Goal: Task Accomplishment & Management: Complete application form

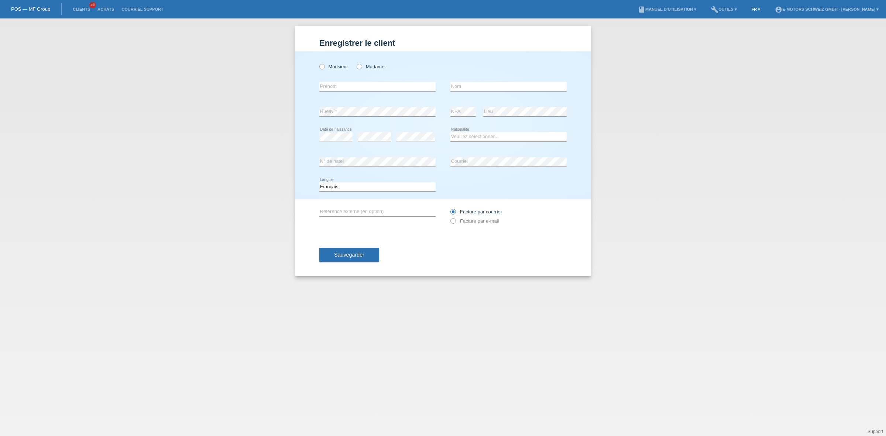
click at [748, 10] on link "FR ▾" at bounding box center [756, 9] width 16 height 4
click at [726, 13] on span "Deutsch" at bounding box center [726, 17] width 20 height 9
click at [345, 63] on icon at bounding box center [345, 63] width 0 height 0
click at [350, 66] on input "Frau" at bounding box center [348, 66] width 5 height 5
radio input "true"
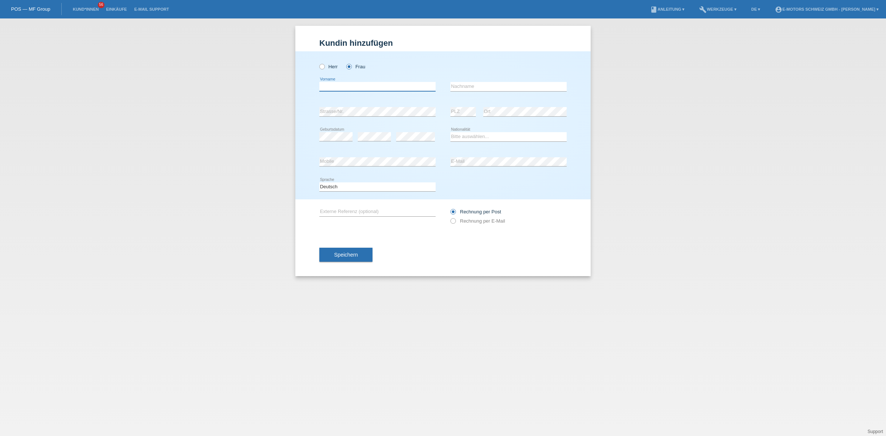
click at [331, 85] on input "text" at bounding box center [377, 86] width 116 height 9
type input "[PERSON_NAME]"
type input "Nupa"
click at [468, 138] on select "Bitte auswählen... Schweiz Deutschland Liechtenstein Österreich ------------ Af…" at bounding box center [509, 136] width 116 height 9
select select "CN"
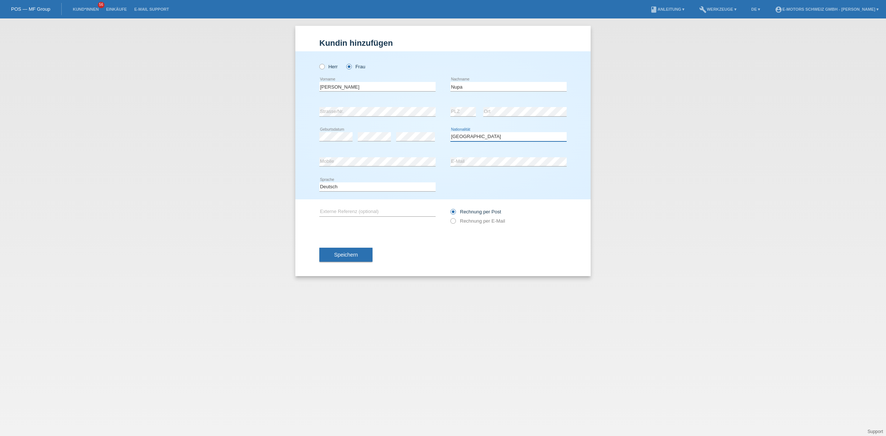
click at [451, 132] on select "Bitte auswählen... Schweiz Deutschland Liechtenstein Österreich ------------ Af…" at bounding box center [509, 136] width 116 height 9
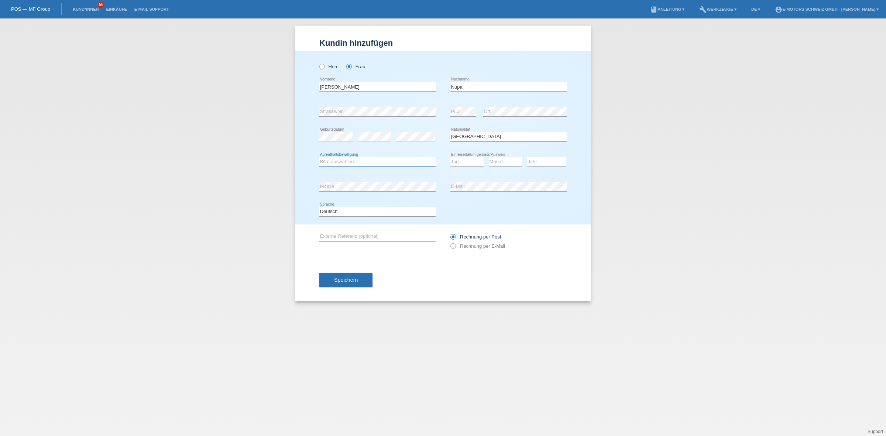
click at [348, 160] on select "Bitte auswählen... C B B - Flüchtlingsstatus Andere" at bounding box center [377, 161] width 116 height 9
select select "C"
click at [319, 157] on select "Bitte auswählen... C B B - Flüchtlingsstatus Andere" at bounding box center [377, 161] width 116 height 9
click at [459, 161] on select "Tag 01 02 03 04 05 06 07 08 09 10 11" at bounding box center [467, 161] width 33 height 9
select select "24"
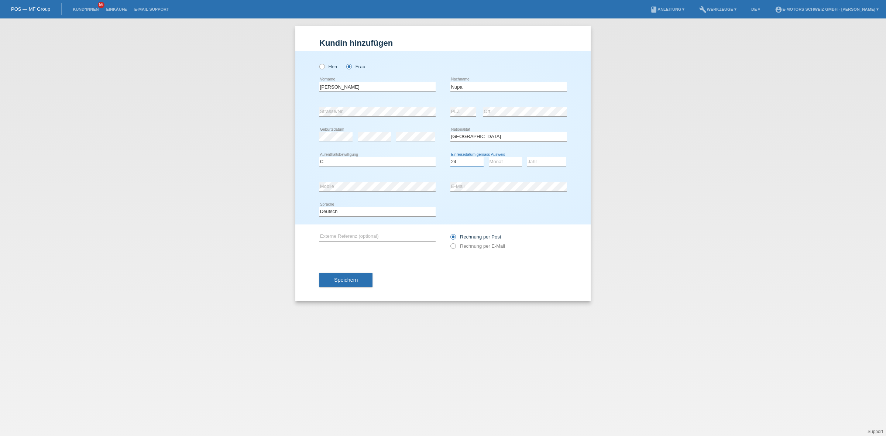
click at [451, 157] on select "Tag 01 02 03 04 05 06 07 08 09 10 11" at bounding box center [467, 161] width 33 height 9
click at [498, 159] on select "Monat 01 02 03 04 05 06 07 08 09 10 11" at bounding box center [505, 161] width 33 height 9
select select "03"
click at [489, 157] on select "Monat 01 02 03 04 05 06 07 08 09 10 11" at bounding box center [505, 161] width 33 height 9
click at [538, 161] on select "Jahr 2025 2024 2023 2022 2021 2020 2019 2018 2017 2016 2015 2014 2013 2012 2011…" at bounding box center [546, 161] width 39 height 9
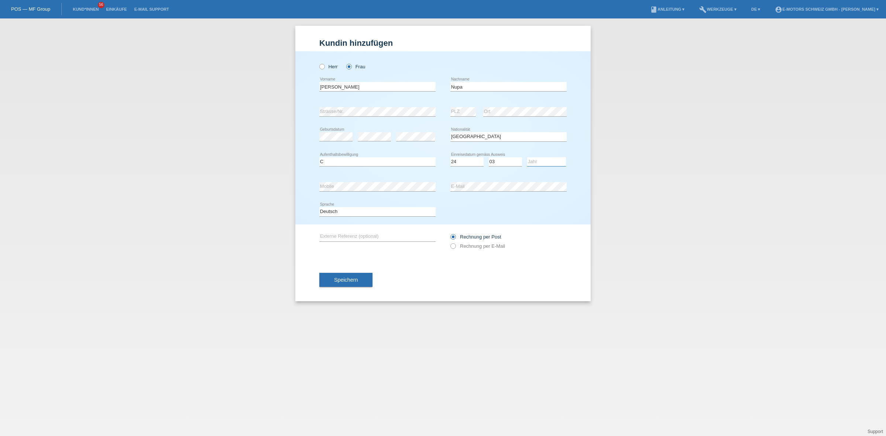
select select "2015"
click at [527, 157] on select "Jahr 2025 2024 2023 2022 2021 2020 2019 2018 2017 2016 2015 2014 2013 2012 2011…" at bounding box center [546, 161] width 39 height 9
click at [421, 181] on div "error Mobile error E-Mail" at bounding box center [442, 186] width 247 height 25
click at [352, 274] on button "Speichern" at bounding box center [345, 280] width 53 height 14
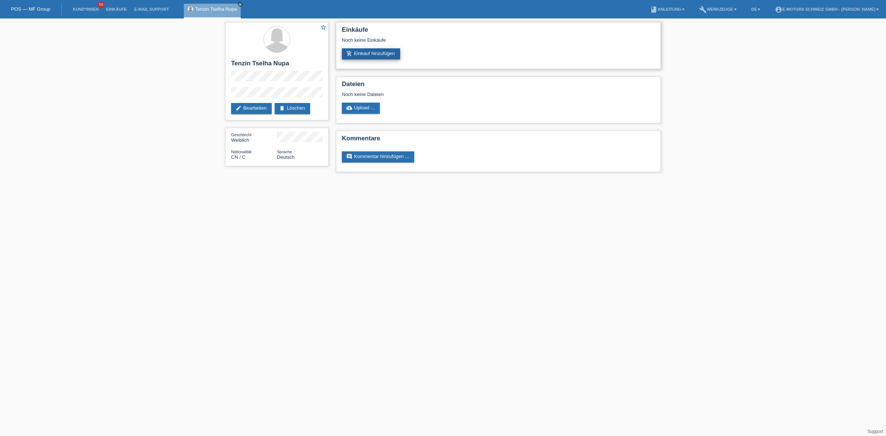
click at [381, 49] on link "add_shopping_cart Einkauf hinzufügen" at bounding box center [371, 53] width 58 height 11
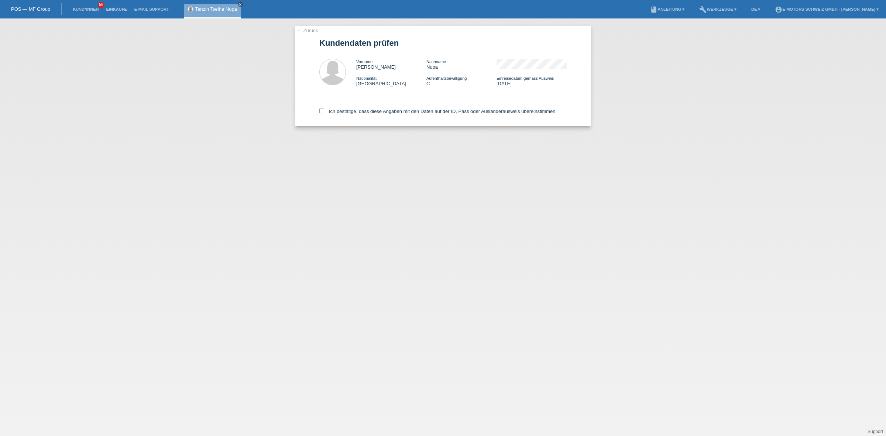
click at [383, 115] on div "Ich bestätige, dass diese Angaben mit den Daten auf der ID, Pass oder Ausländer…" at bounding box center [442, 110] width 247 height 32
click at [387, 111] on label "Ich bestätige, dass diese Angaben mit den Daten auf der ID, Pass oder Ausländer…" at bounding box center [437, 112] width 237 height 6
click at [324, 111] on input "Ich bestätige, dass diese Angaben mit den Daten auf der ID, Pass oder Ausländer…" at bounding box center [321, 111] width 5 height 5
checkbox input "true"
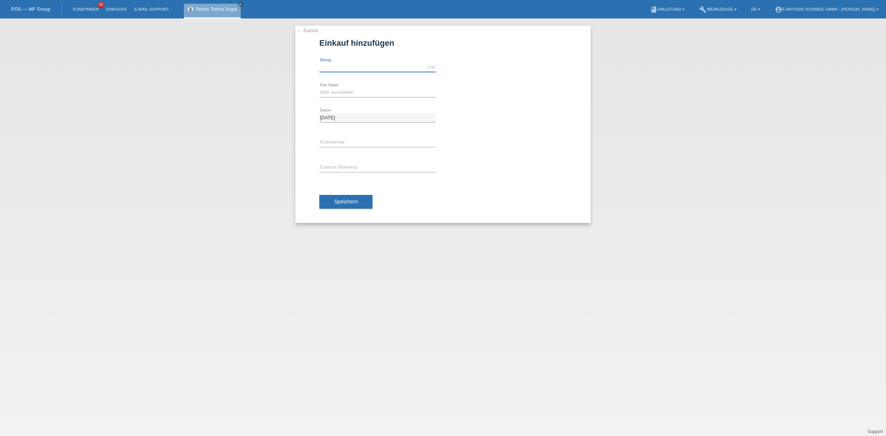
drag, startPoint x: 357, startPoint y: 65, endPoint x: 359, endPoint y: 68, distance: 4.1
click at [357, 65] on input "text" at bounding box center [377, 67] width 116 height 9
type input "3790.00"
click at [345, 91] on select "Bitte auswählen 12 Raten 24 Raten 36 Raten 48 Raten" at bounding box center [377, 92] width 116 height 9
select select "214"
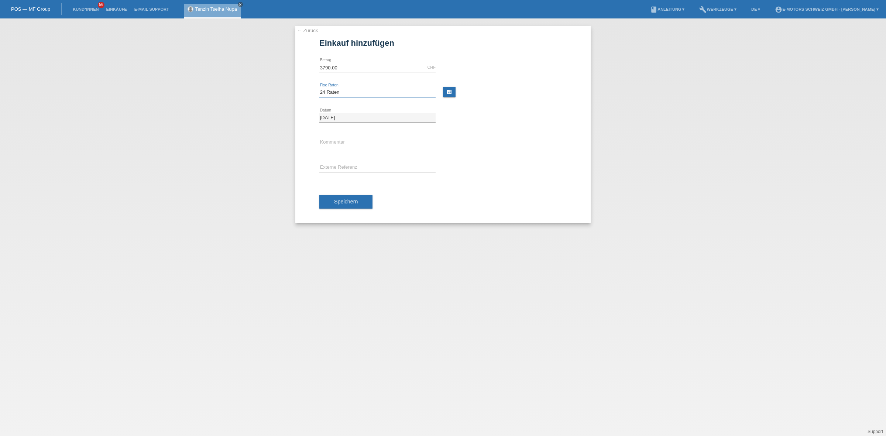
click at [319, 88] on select "Bitte auswählen 12 Raten 24 Raten 36 Raten 48 Raten" at bounding box center [377, 92] width 116 height 9
drag, startPoint x: 337, startPoint y: 144, endPoint x: 342, endPoint y: 144, distance: 5.5
click at [337, 144] on input "text" at bounding box center [377, 142] width 116 height 9
type input "KENAN"
click at [342, 206] on button "Speichern" at bounding box center [345, 202] width 53 height 14
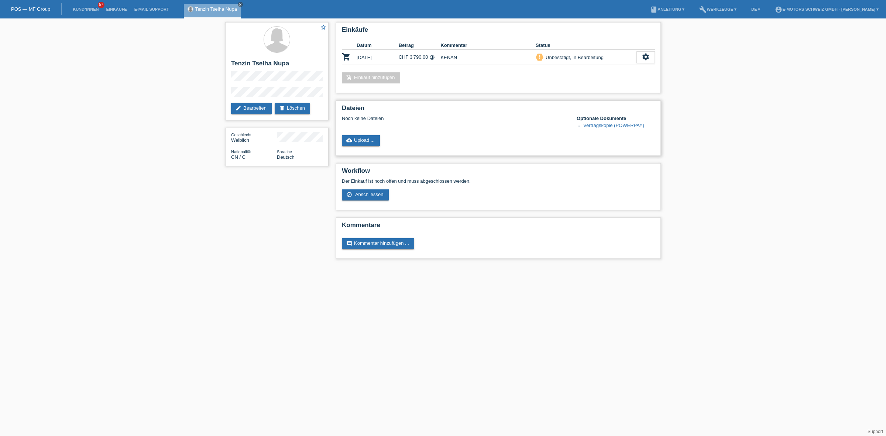
click at [609, 126] on link "Vertragskopie (POWERPAY)" at bounding box center [613, 126] width 61 height 6
click at [652, 54] on div "settings" at bounding box center [646, 57] width 18 height 12
click at [586, 120] on div "Optionale Dokumente Vertragskopie (POWERPAY)" at bounding box center [616, 123] width 78 height 14
click at [583, 113] on span "[PERSON_NAME] ist vom Kauf zurückgetreten..." at bounding box center [624, 112] width 107 height 9
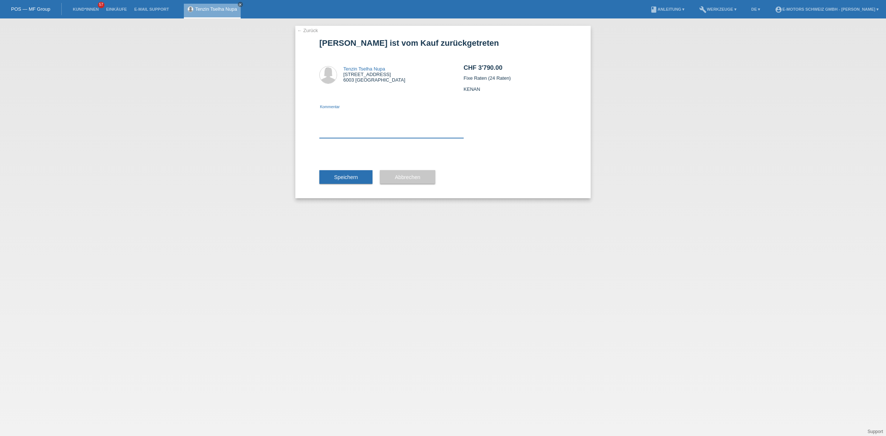
click at [372, 131] on textarea at bounding box center [391, 124] width 144 height 28
click at [344, 178] on span "Speichern" at bounding box center [346, 177] width 24 height 6
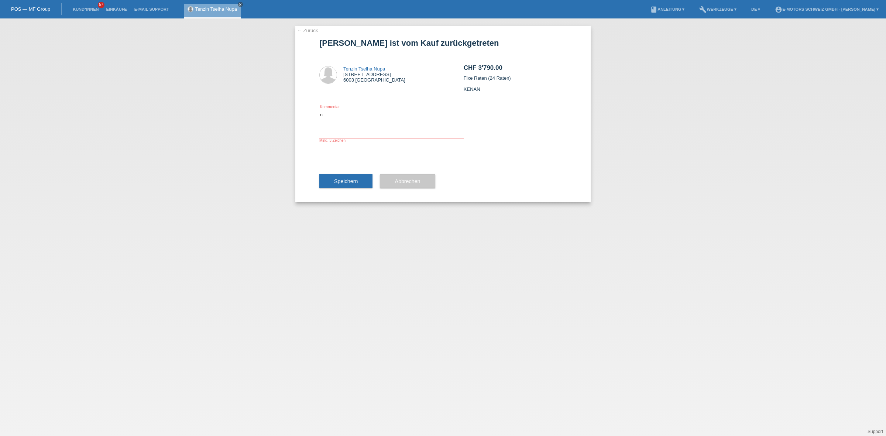
click at [355, 124] on textarea "n" at bounding box center [391, 124] width 144 height 28
type textarea "neu"
click at [341, 178] on button "Speichern" at bounding box center [345, 181] width 53 height 14
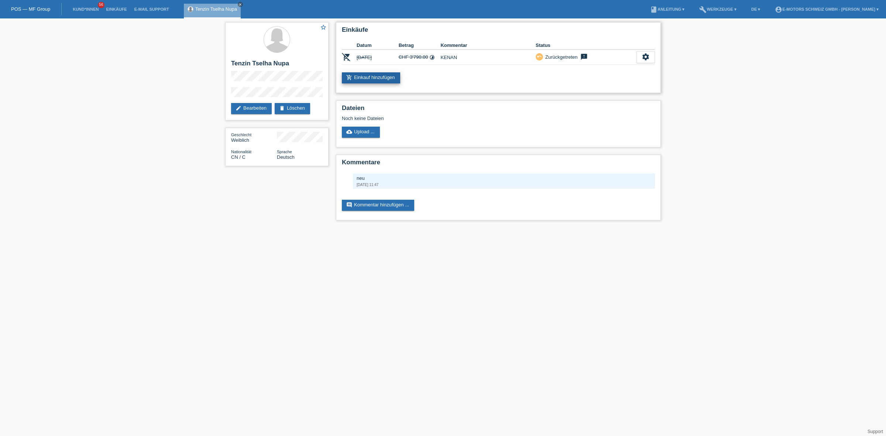
click at [381, 76] on link "add_shopping_cart Einkauf hinzufügen" at bounding box center [371, 77] width 58 height 11
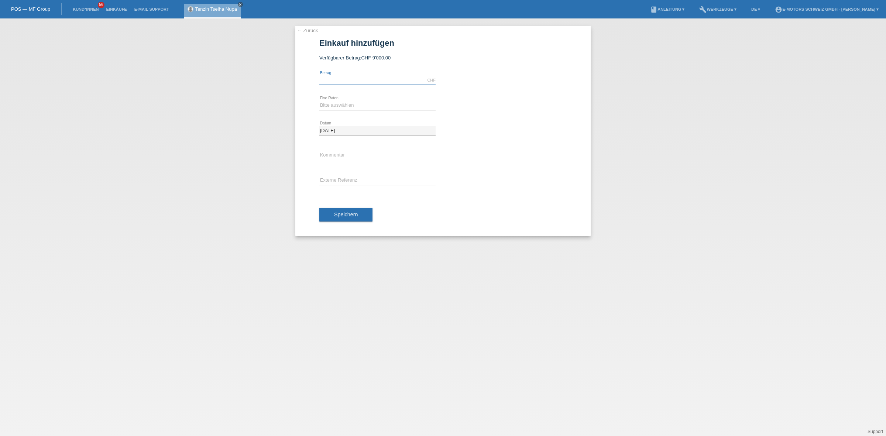
click at [381, 78] on input "text" at bounding box center [377, 80] width 116 height 9
click at [216, 10] on link "Tenzin Tselha Nupa" at bounding box center [216, 9] width 42 height 6
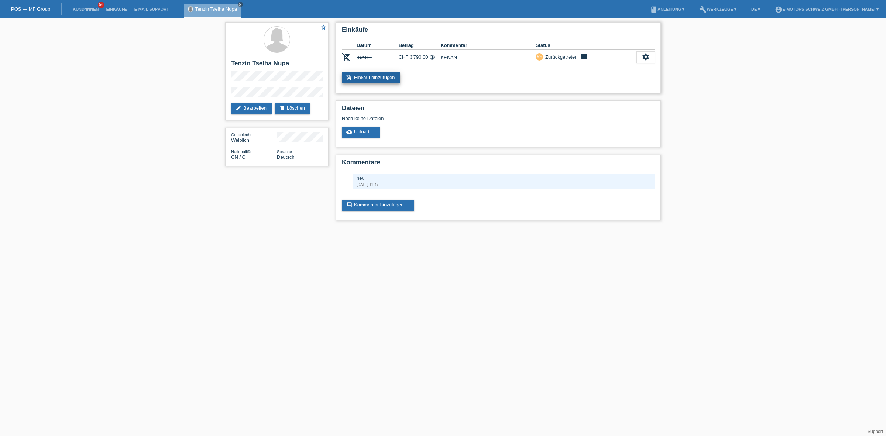
click at [380, 74] on link "add_shopping_cart Einkauf hinzufügen" at bounding box center [371, 77] width 58 height 11
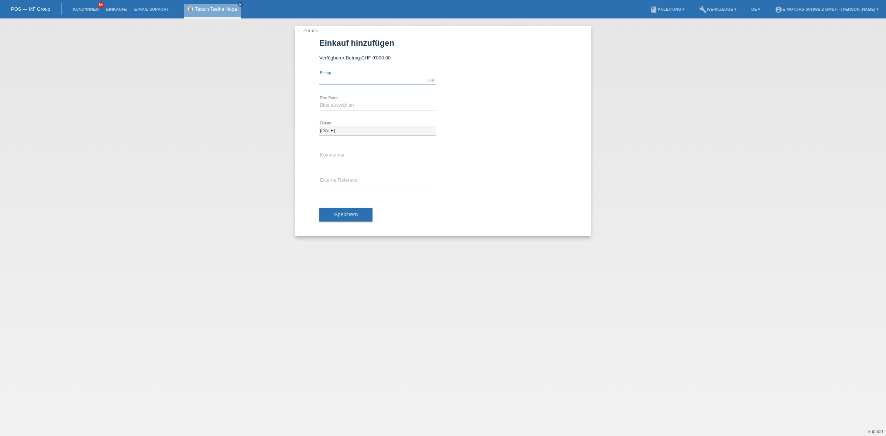
click at [361, 78] on input "text" at bounding box center [377, 80] width 116 height 9
type input "3790.00"
click at [357, 107] on select "Bitte auswählen 12 Raten 24 Raten 36 Raten 48 Raten" at bounding box center [377, 105] width 116 height 9
select select "214"
click at [319, 101] on select "Bitte auswählen 12 Raten 24 Raten 36 Raten 48 Raten" at bounding box center [377, 105] width 116 height 9
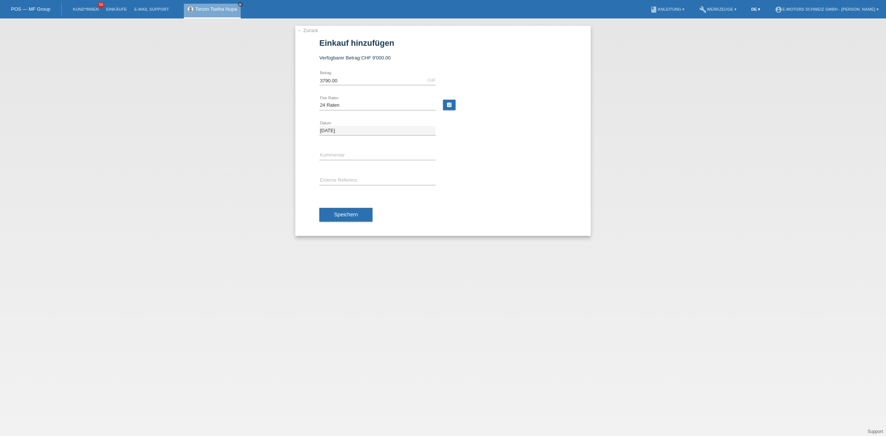
click at [748, 10] on link "DE ▾" at bounding box center [756, 9] width 16 height 4
click at [685, 45] on div "← Zurück Einkauf hinzufügen Verfügbarer Betrag: CHF 9'000.00 3790.00 error Betr…" at bounding box center [443, 227] width 886 height 418
click at [348, 150] on div "error Kommentar" at bounding box center [377, 155] width 116 height 25
click at [355, 154] on input "text" at bounding box center [377, 155] width 116 height 9
type input "KENAN"
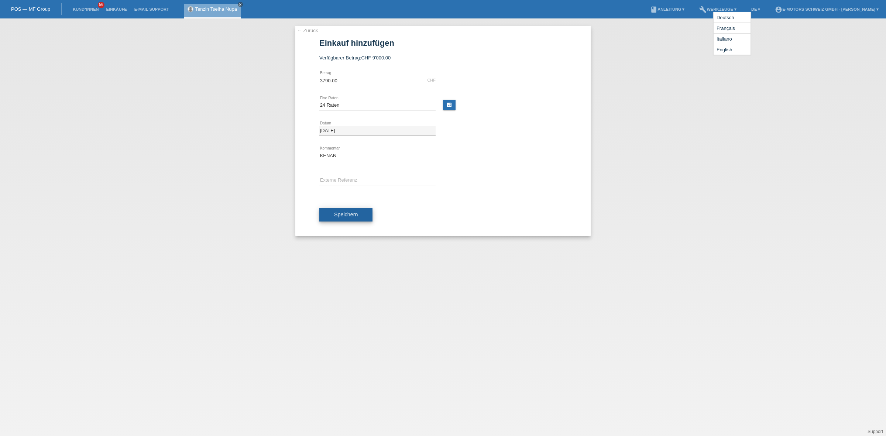
click at [341, 217] on button "Speichern" at bounding box center [345, 215] width 53 height 14
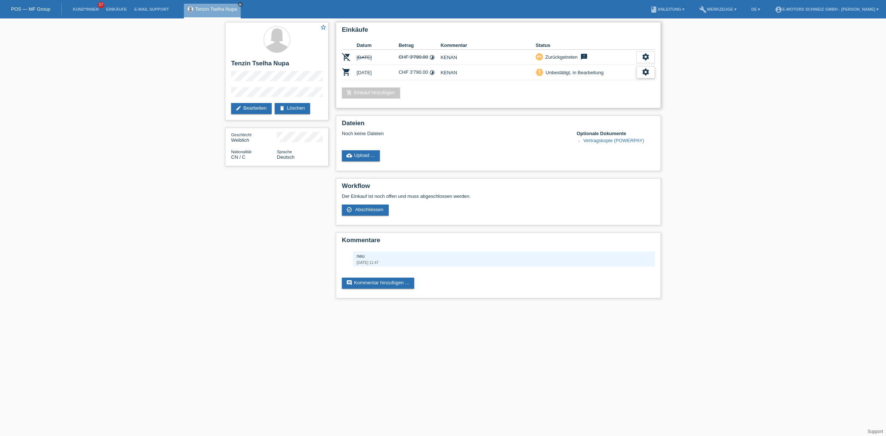
click at [641, 69] on div "settings" at bounding box center [646, 72] width 18 height 12
click at [595, 103] on span "Abschliessen" at bounding box center [586, 105] width 31 height 9
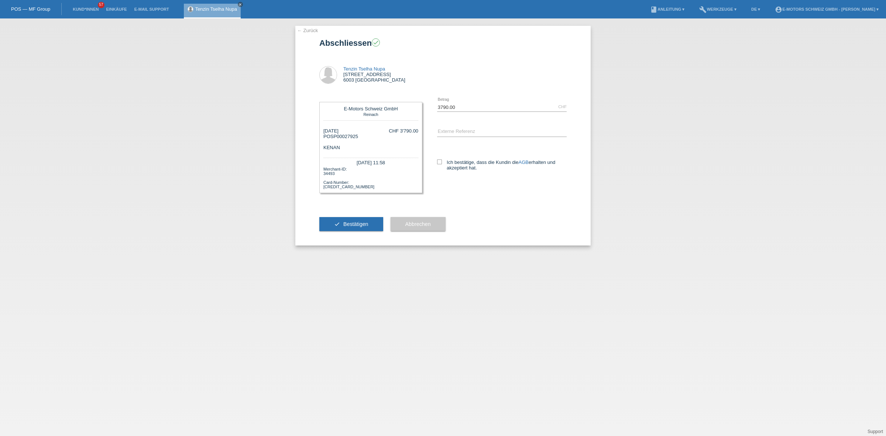
click at [436, 161] on div "3790.00 CHF error Betrag error AGB" at bounding box center [494, 140] width 144 height 90
click at [439, 161] on icon at bounding box center [439, 162] width 5 height 5
click at [439, 161] on input "Ich bestätige, dass die Kundin die AGB erhalten und akzeptiert hat." at bounding box center [439, 162] width 5 height 5
checkbox input "true"
click at [346, 223] on span "Bestätigen" at bounding box center [355, 224] width 25 height 6
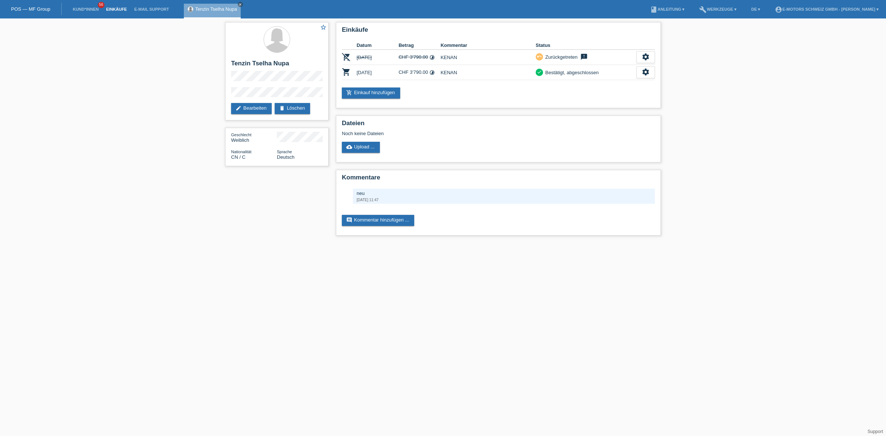
click at [121, 10] on link "Einkäufe" at bounding box center [116, 9] width 28 height 4
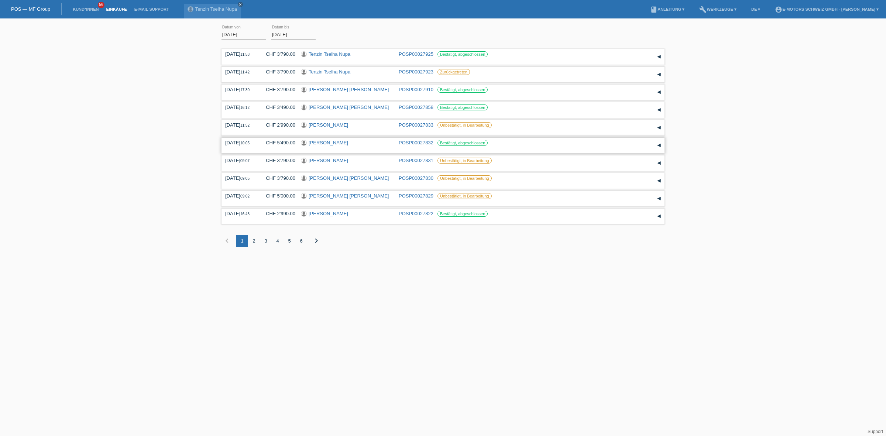
click at [329, 140] on link "[PERSON_NAME]" at bounding box center [329, 143] width 40 height 6
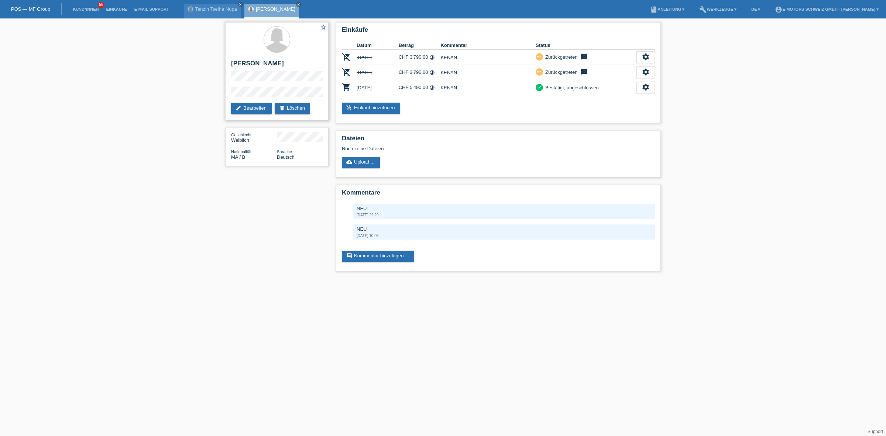
click at [226, 75] on div "star_border [PERSON_NAME] edit Bearbeiten delete Löschen" at bounding box center [276, 71] width 103 height 98
click at [124, 10] on link "Einkäufe" at bounding box center [116, 9] width 28 height 4
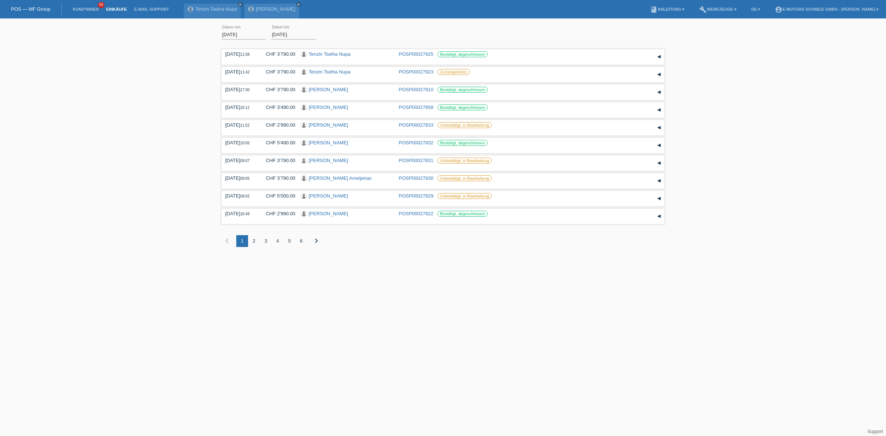
click at [175, 128] on div "01.09.2025 error Datum von 24.09.2025 error Datum bis Übernehmen 11:58 Datum" at bounding box center [443, 140] width 886 height 236
click at [340, 90] on link "[PERSON_NAME] [PERSON_NAME]" at bounding box center [329, 90] width 40 height 6
click at [342, 55] on link "Tenzin Tselha Nupa" at bounding box center [330, 54] width 42 height 6
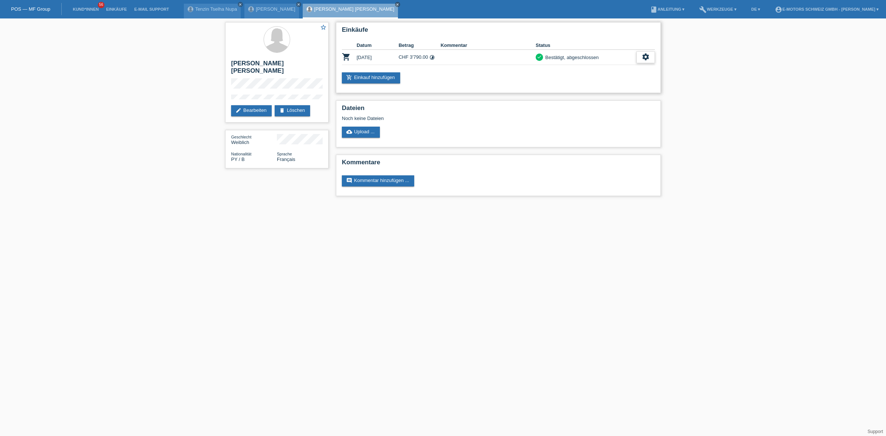
click at [644, 57] on icon "settings" at bounding box center [646, 57] width 8 height 8
click at [608, 66] on span "Anzeigen" at bounding box center [604, 68] width 22 height 9
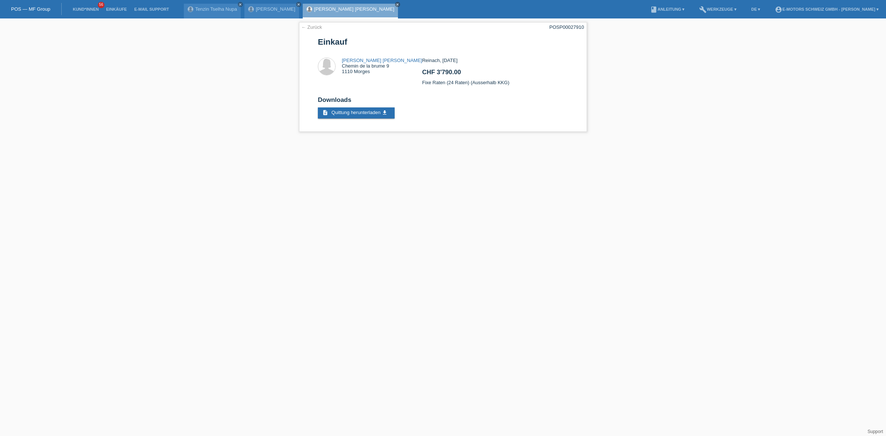
click at [329, 10] on link "[PERSON_NAME] [PERSON_NAME]" at bounding box center [354, 9] width 80 height 6
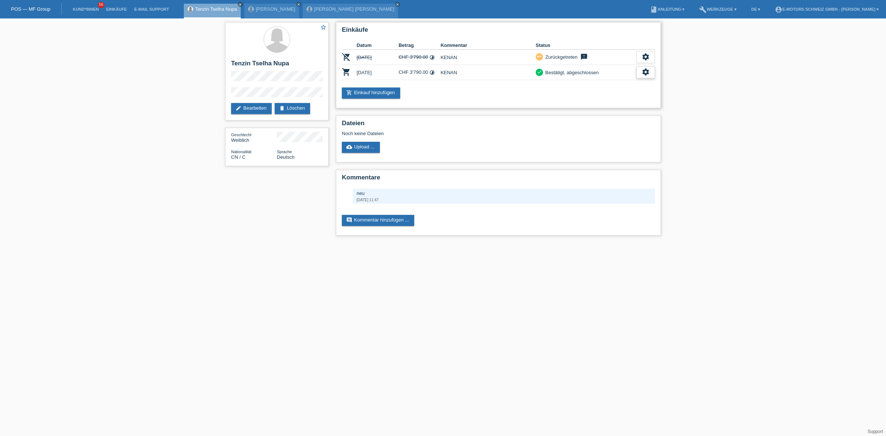
click at [641, 66] on div "settings" at bounding box center [646, 72] width 18 height 12
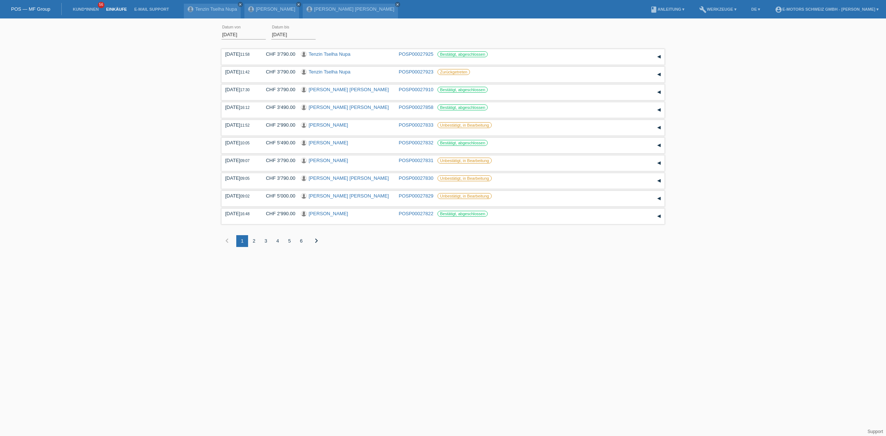
click at [255, 241] on div "2" at bounding box center [254, 241] width 12 height 12
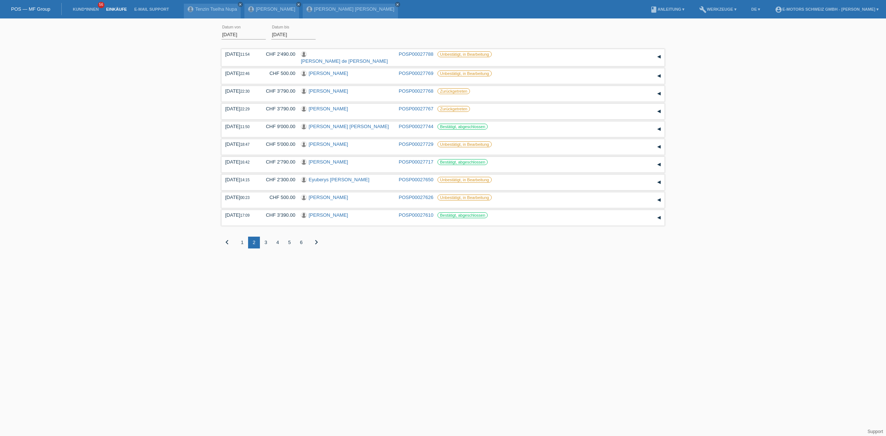
drag, startPoint x: 165, startPoint y: 137, endPoint x: 143, endPoint y: 106, distance: 38.5
click at [143, 106] on div "[DATE] error Datum von [DATE] error Datum bis Übernehmen 11:54 Datum" at bounding box center [443, 140] width 886 height 237
click at [98, 76] on div "[DATE] error Datum von [DATE] error Datum bis Übernehmen 11:54 Datum" at bounding box center [443, 140] width 886 height 237
click at [61, 126] on div "[DATE] error Datum von [DATE] error Datum bis Übernehmen 11:54 Datum" at bounding box center [443, 140] width 886 height 237
